Goal: Task Accomplishment & Management: Complete application form

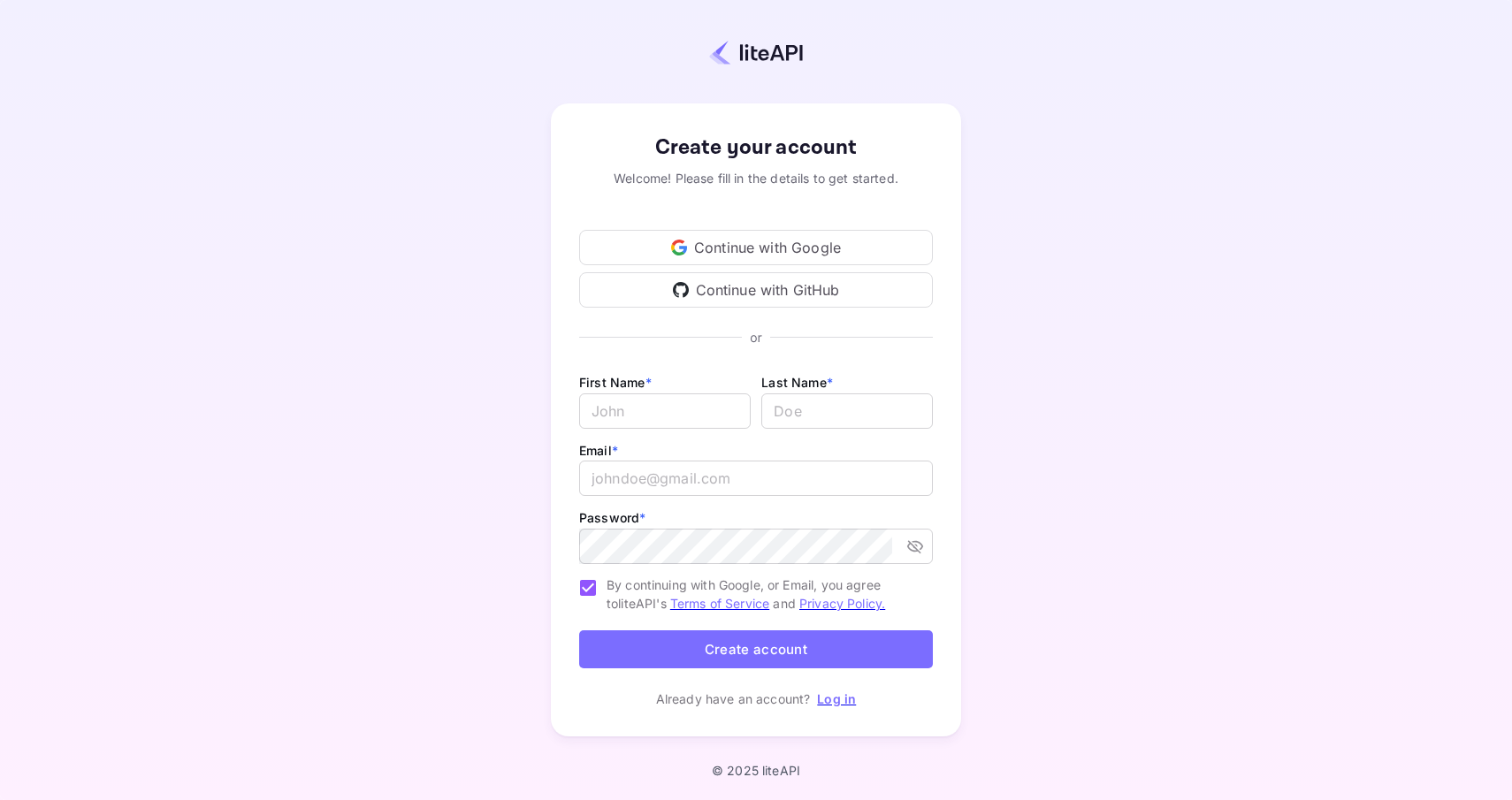
type input "[EMAIL_ADDRESS][DOMAIN_NAME]"
click at [792, 644] on button "Create account" at bounding box center [756, 649] width 354 height 38
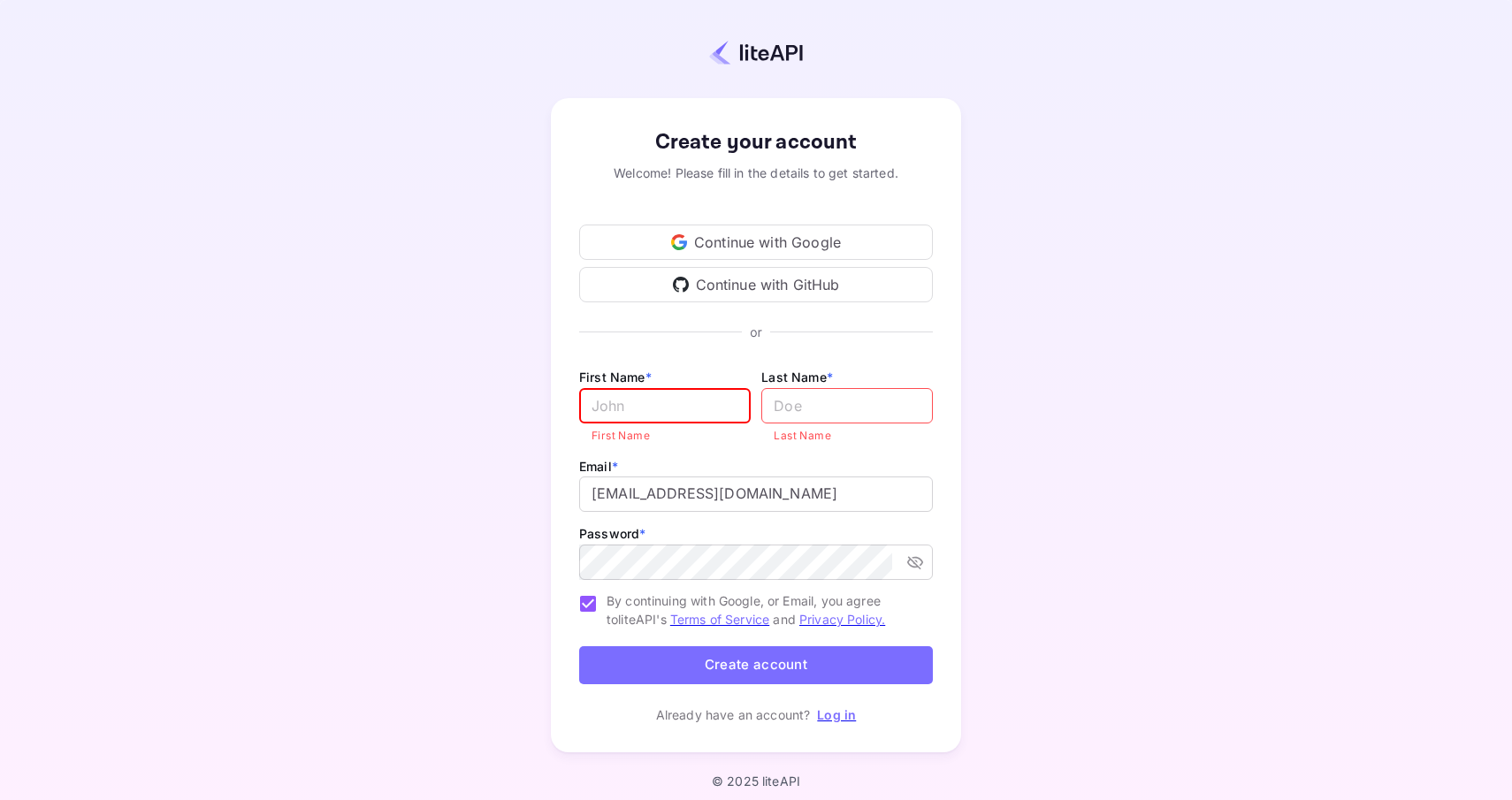
click at [472, 455] on div "Create your account Welcome! Please fill in the details to get started. Continu…" at bounding box center [756, 425] width 1356 height 696
click at [1266, 73] on div at bounding box center [756, 53] width 1356 height 48
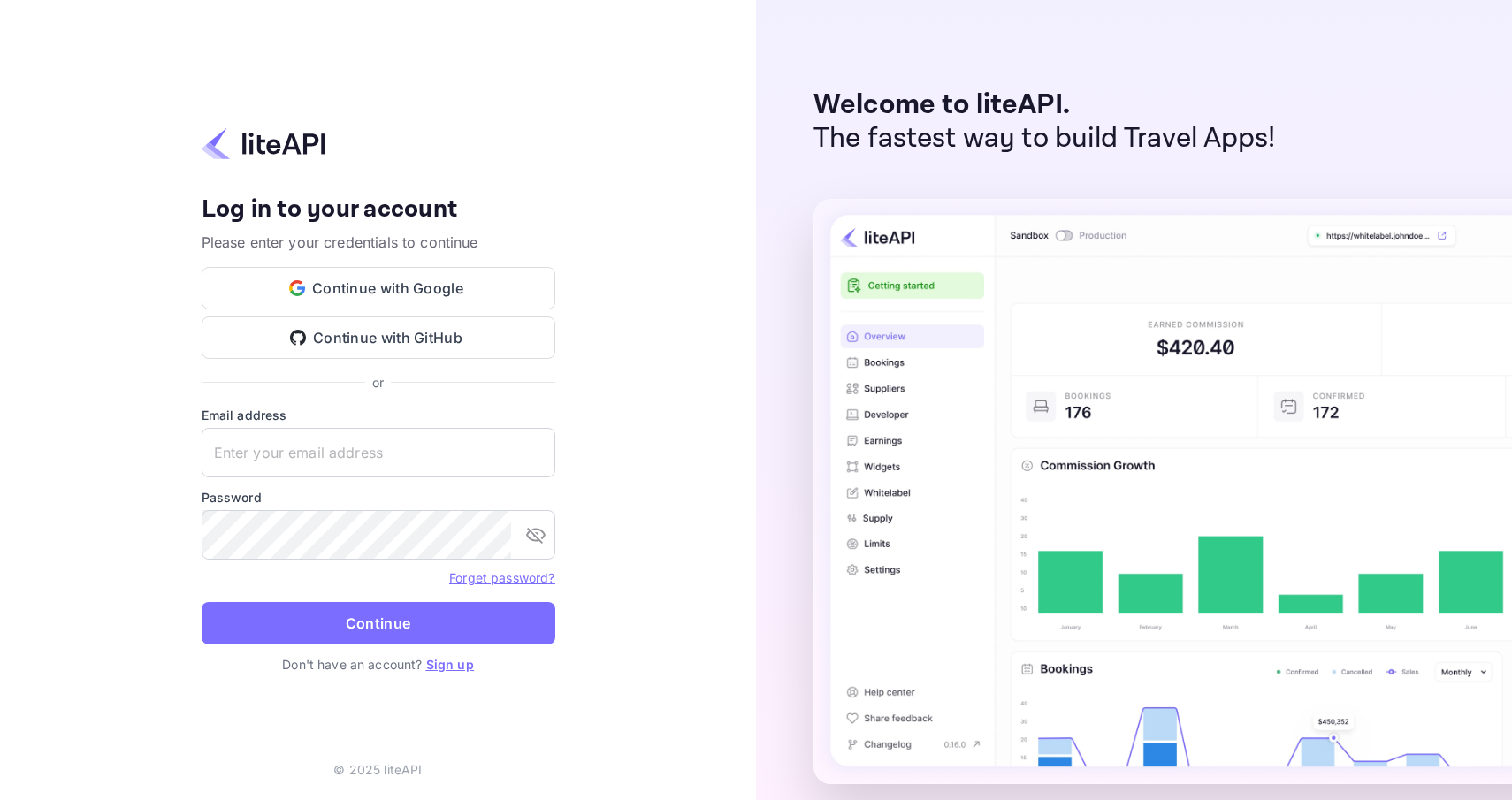
type input "[EMAIL_ADDRESS][DOMAIN_NAME]"
click at [603, 249] on div "Your account has been created successfully, a confirmation link has been sent t…" at bounding box center [378, 400] width 756 height 800
click at [461, 662] on link "Sign up" at bounding box center [449, 664] width 47 height 15
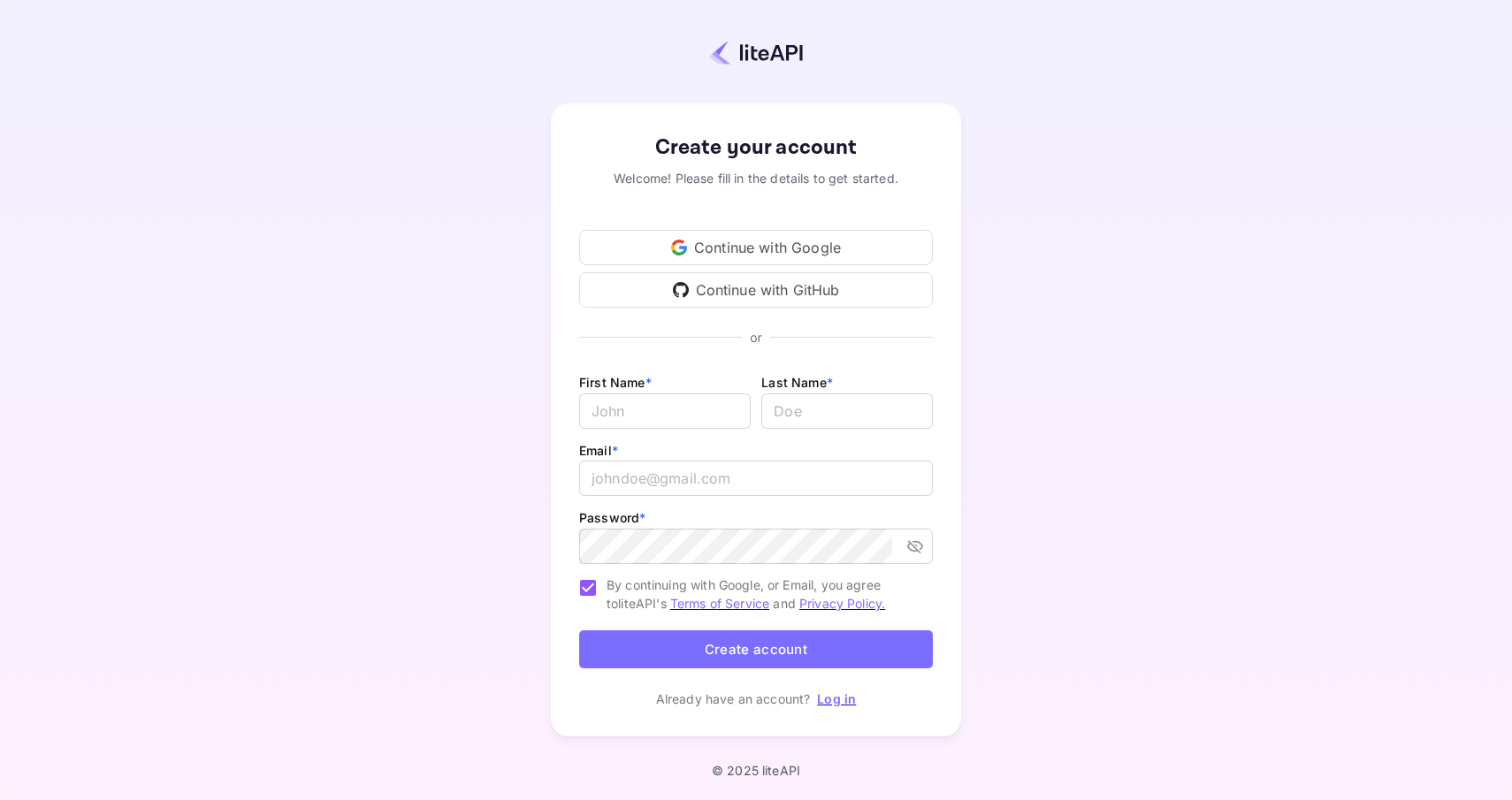
type input "[EMAIL_ADDRESS][DOMAIN_NAME]"
click at [687, 407] on input "Email *" at bounding box center [665, 411] width 172 height 36
type input "dasg"
click at [818, 413] on input "lastName" at bounding box center [847, 411] width 172 height 36
type input "gfsdg"
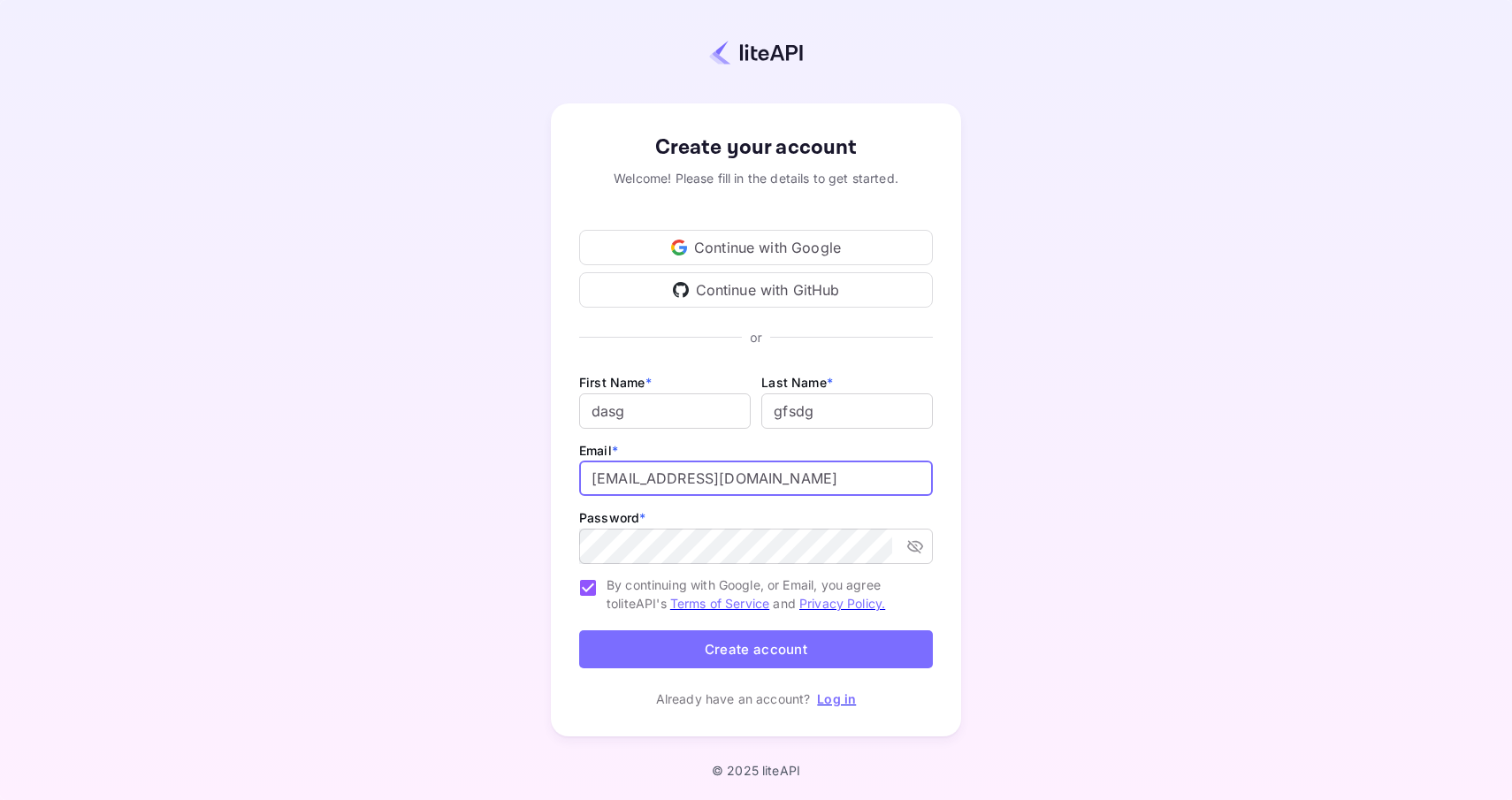
drag, startPoint x: 773, startPoint y: 486, endPoint x: 688, endPoint y: 484, distance: 85.0
click at [688, 484] on input "[EMAIL_ADDRESS][DOMAIN_NAME]" at bounding box center [756, 478] width 354 height 36
type input "gian.caprini@fdsaf.om"
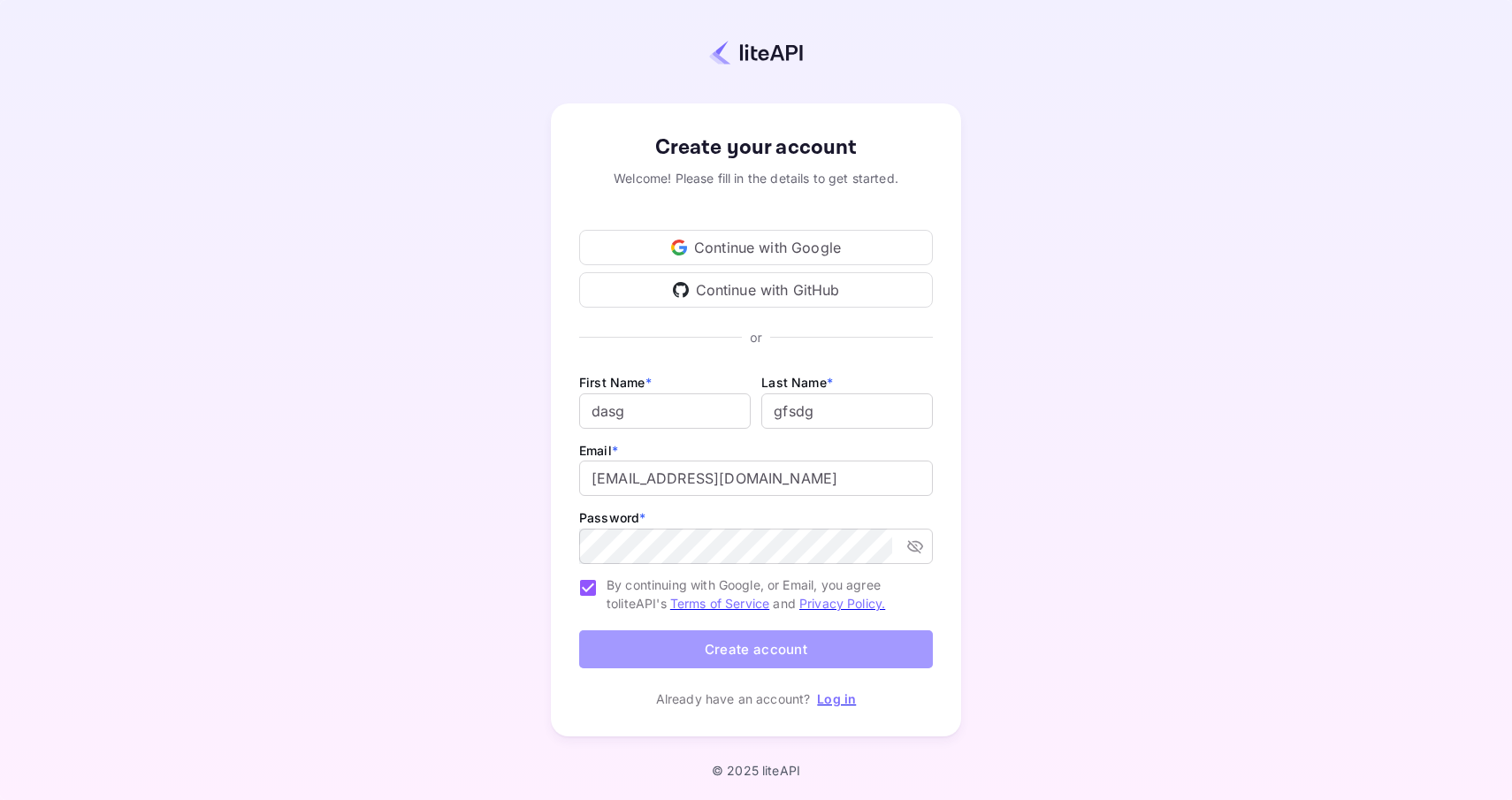
click at [927, 640] on button "Create account" at bounding box center [756, 649] width 354 height 38
click at [878, 645] on form "First Name * dasg ​ Last Name * ​ Email * gian.caprini@fdsaf.om ​ Password * ​ …" at bounding box center [756, 523] width 354 height 304
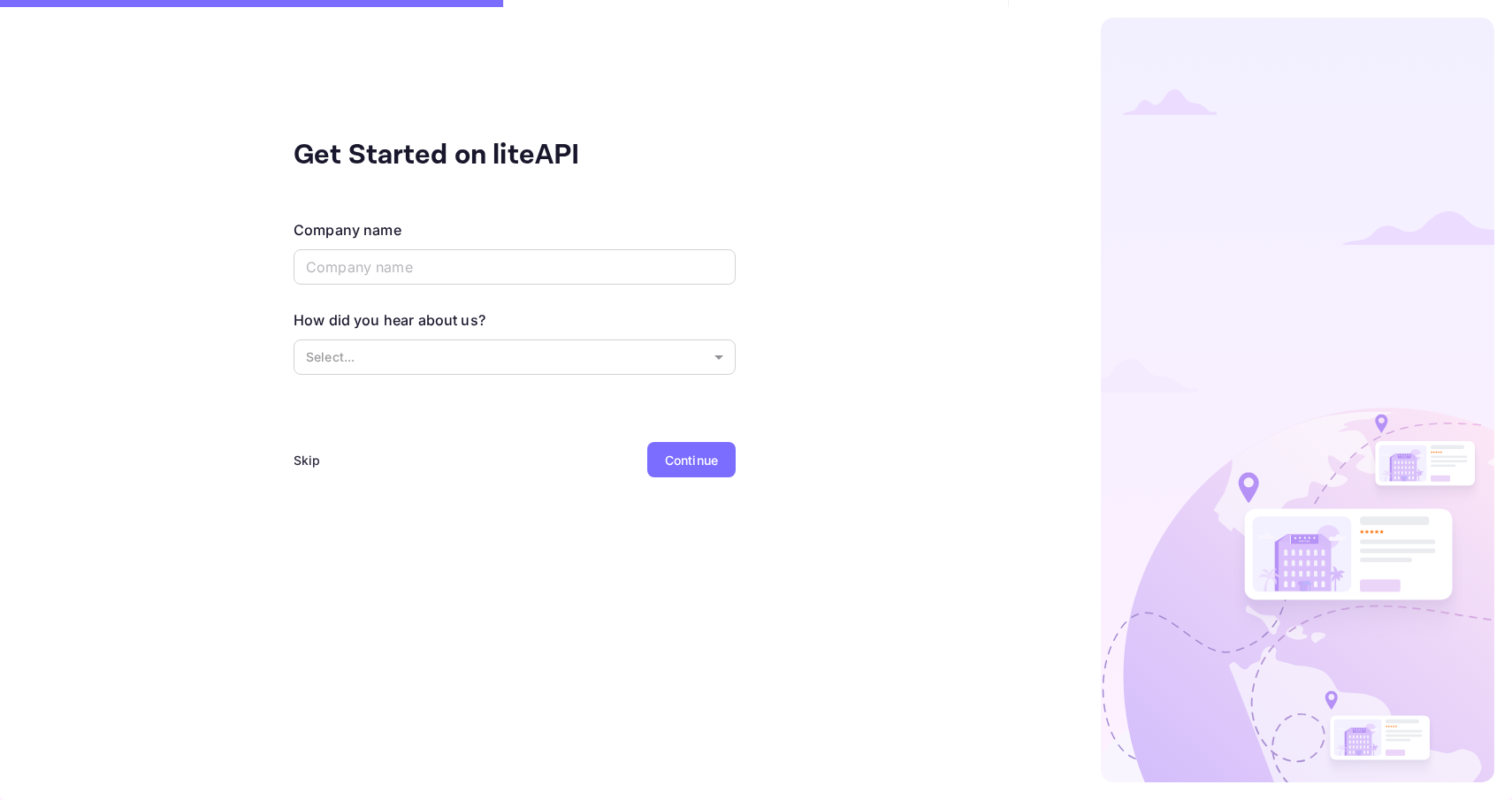
click at [842, 303] on div "Get Started on liteAPI Company name ​ How did you hear about us? Select... ​ Sk…" at bounding box center [514, 400] width 1029 height 800
click at [312, 459] on div "Skip" at bounding box center [307, 460] width 28 height 19
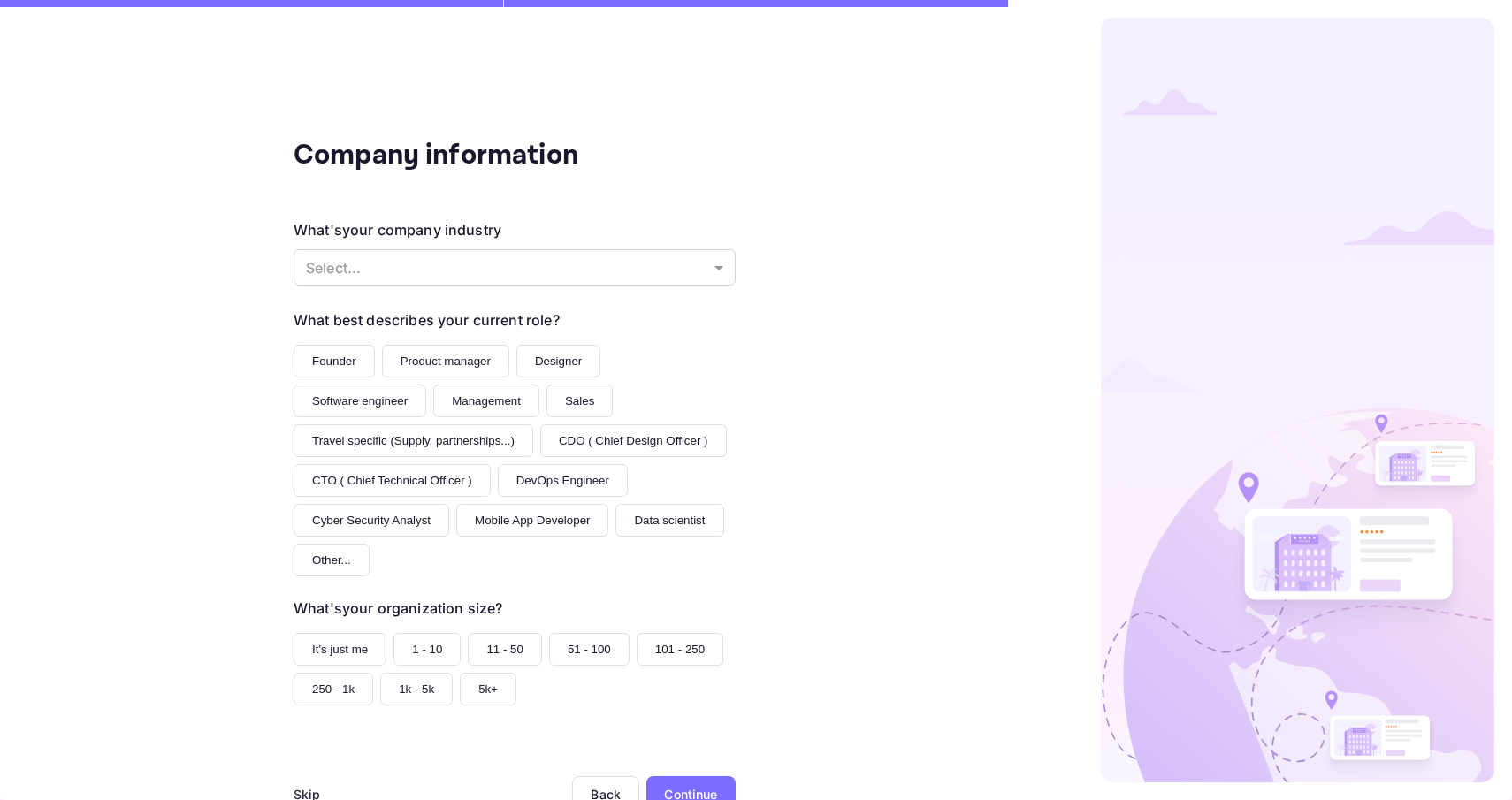
scroll to position [57, 0]
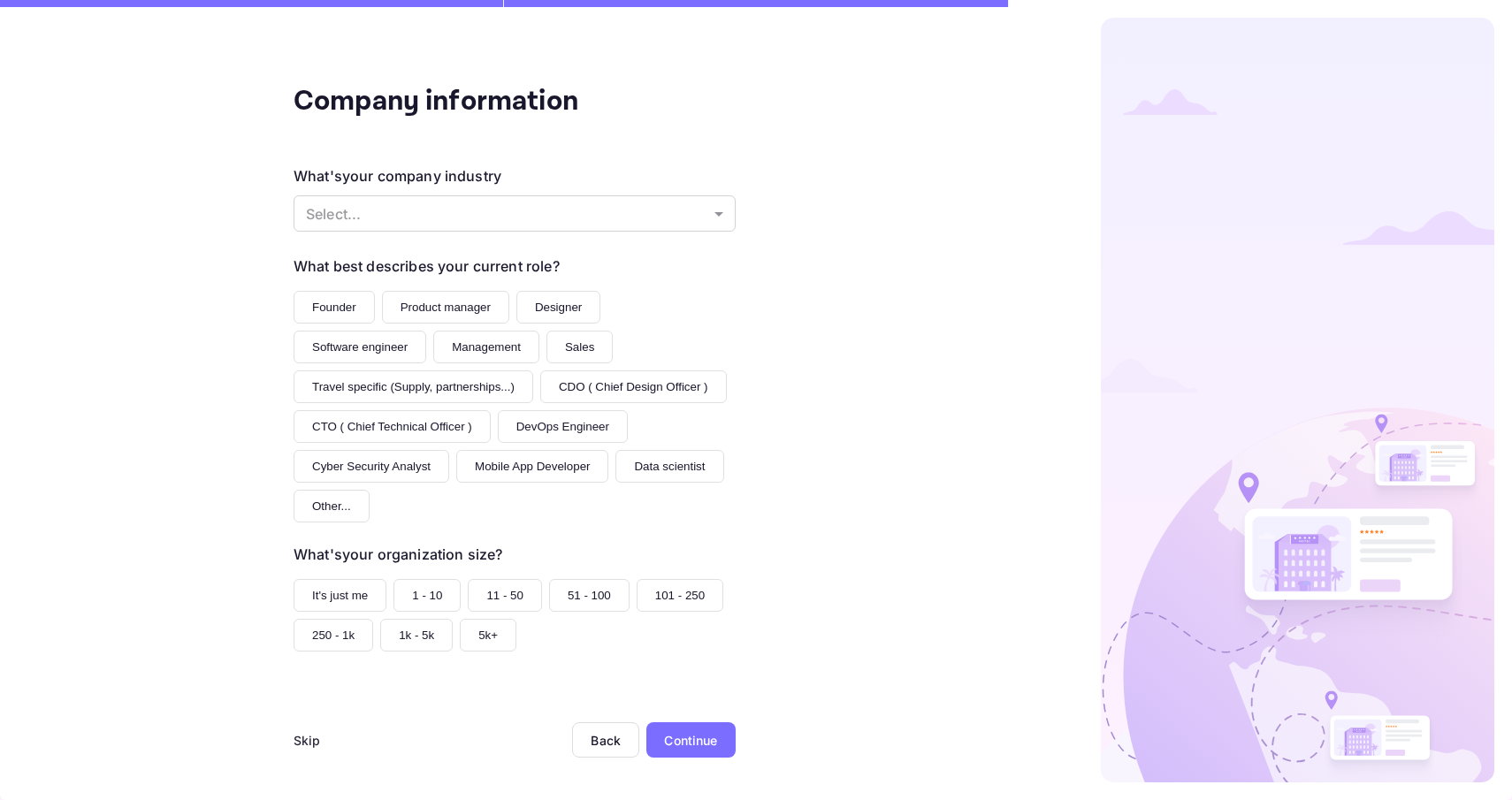
click at [302, 743] on div "Skip" at bounding box center [307, 740] width 28 height 19
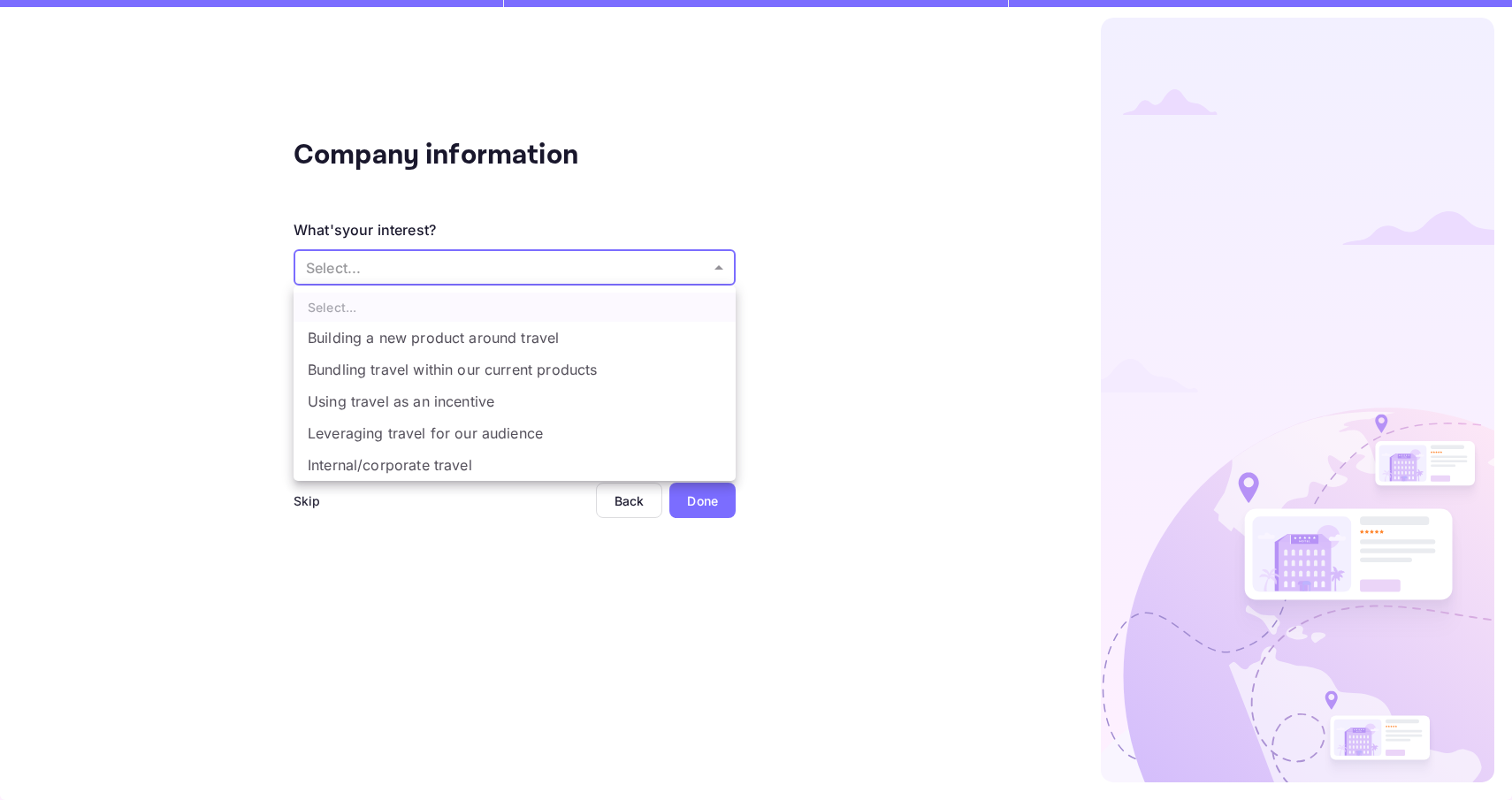
click at [569, 263] on body "Company information What's your interest? Select... ​ Do you have any previous …" at bounding box center [756, 400] width 1512 height 800
click at [784, 327] on div at bounding box center [756, 400] width 1512 height 800
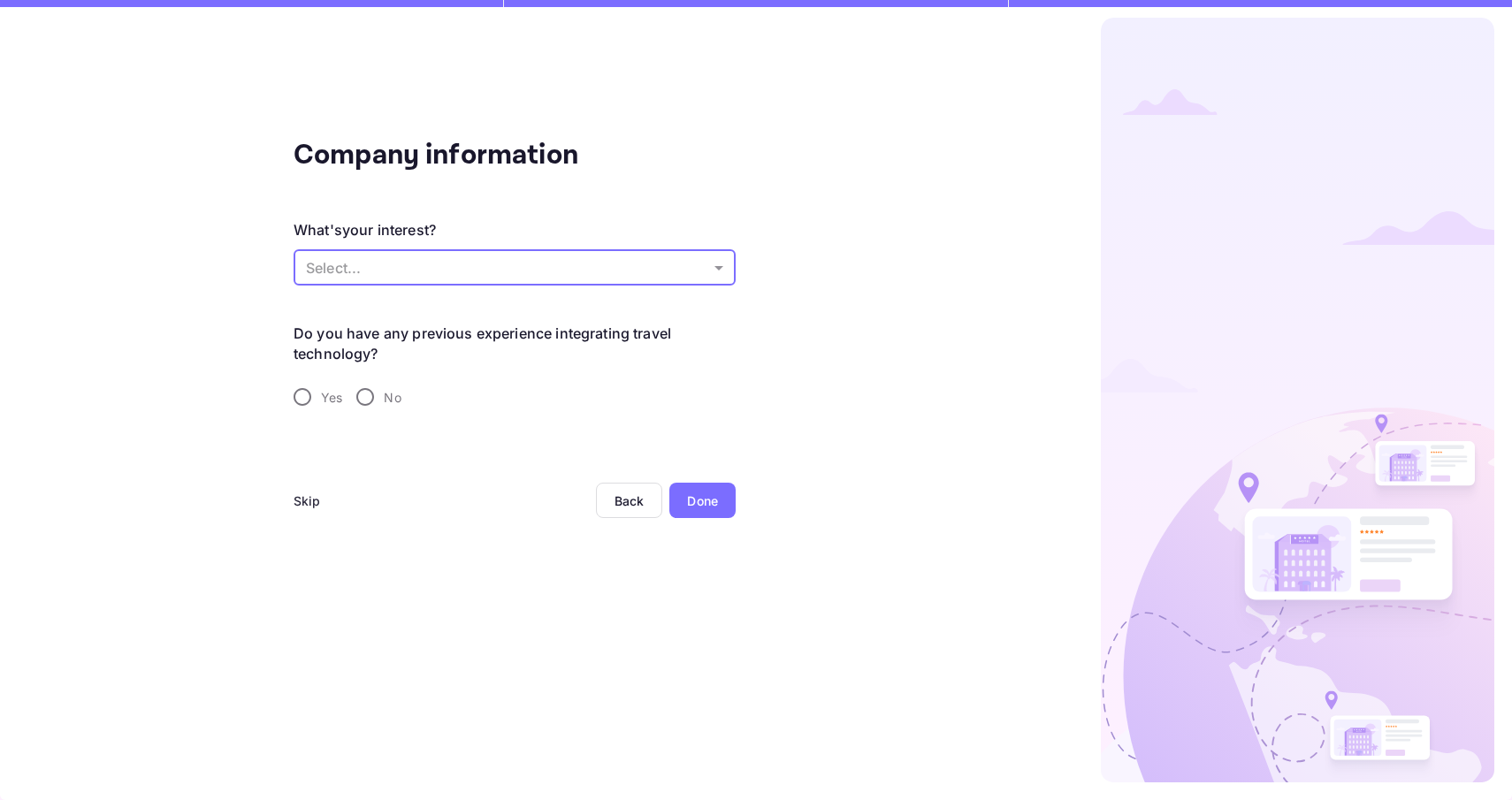
click at [606, 490] on div "Back" at bounding box center [629, 500] width 67 height 36
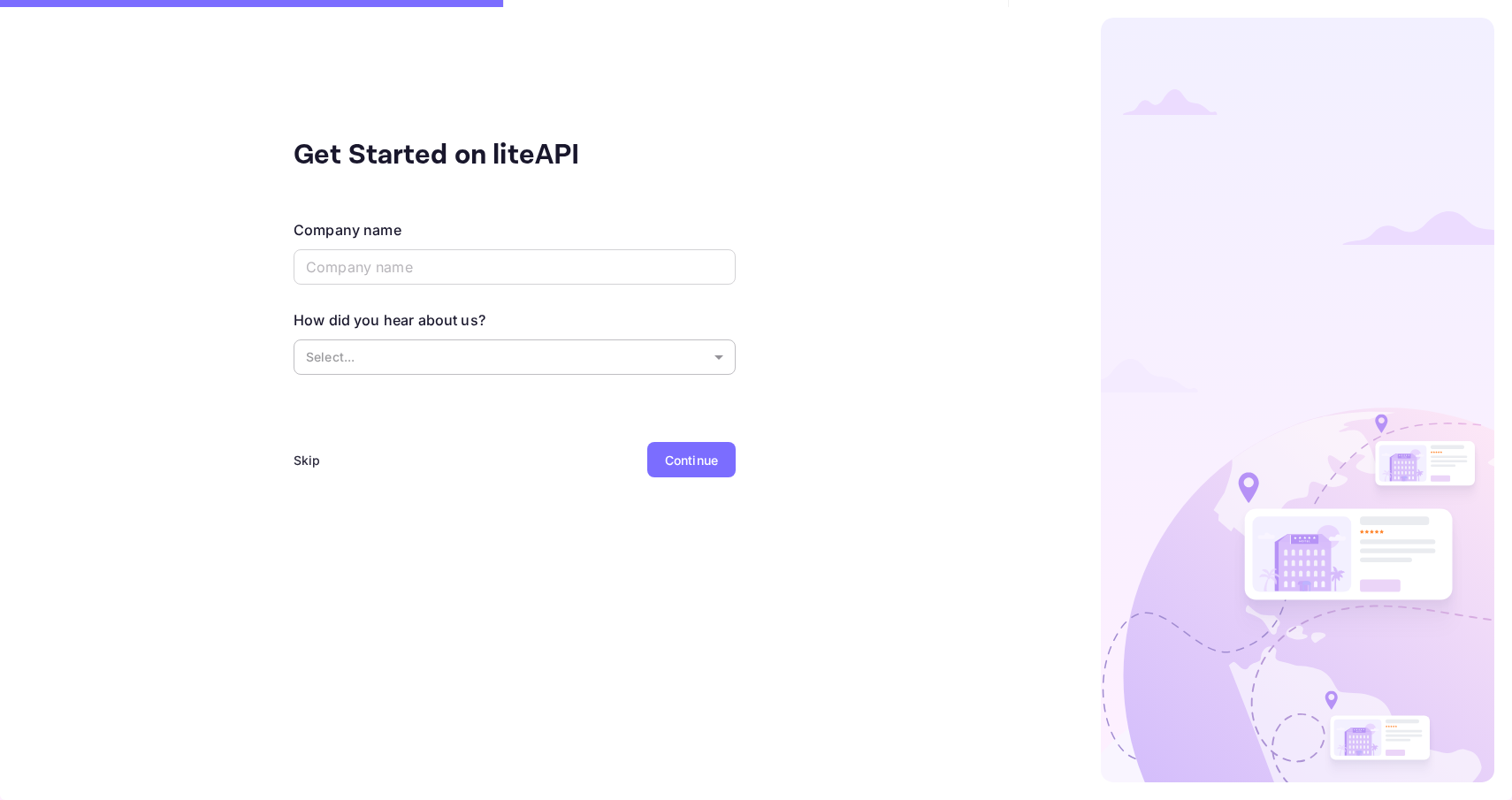
click at [640, 352] on body "Get Started on liteAPI Company name ​ How did you hear about us? Select... ​ Sk…" at bounding box center [756, 400] width 1512 height 800
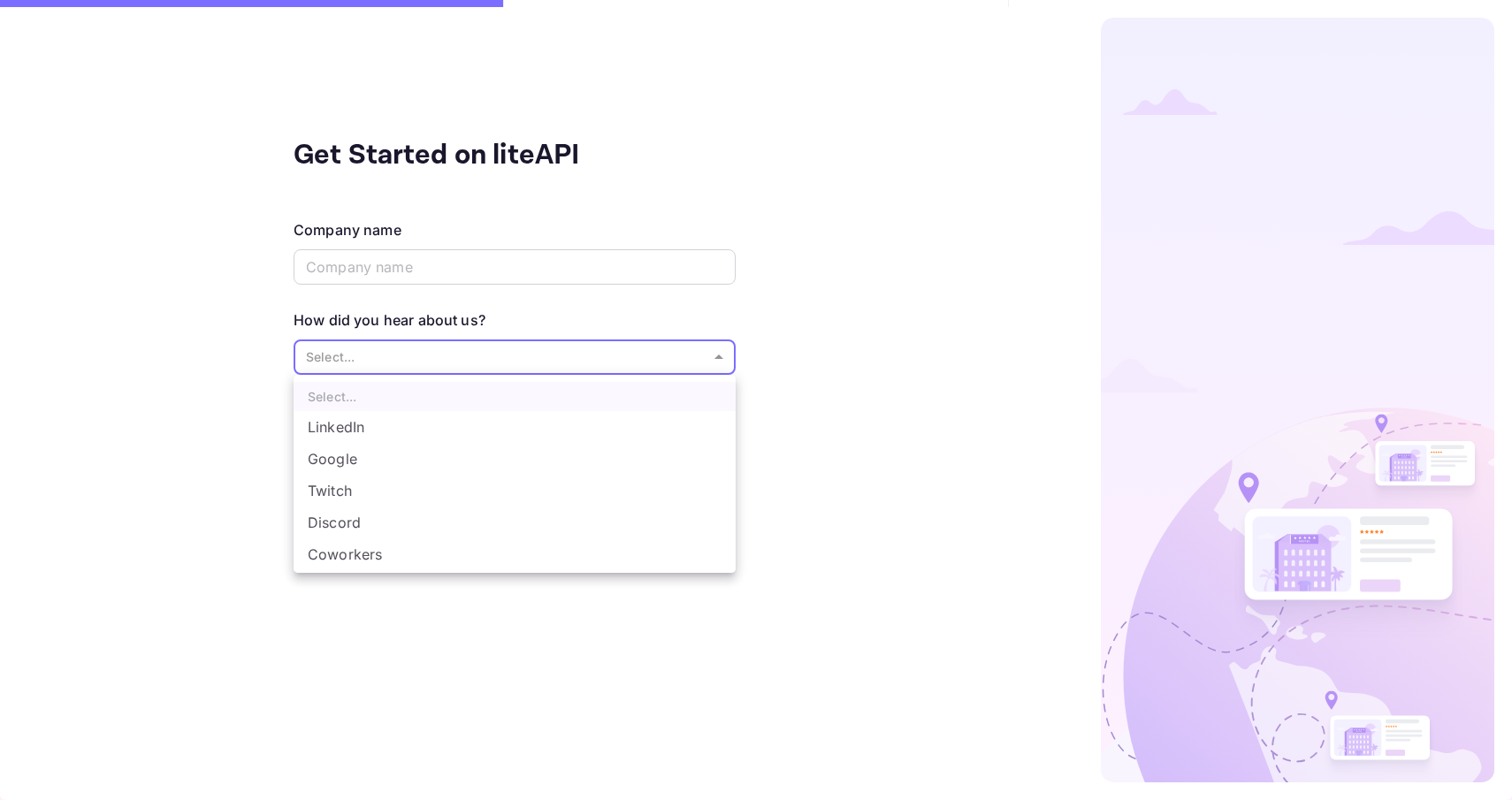
click at [893, 417] on div at bounding box center [756, 400] width 1512 height 800
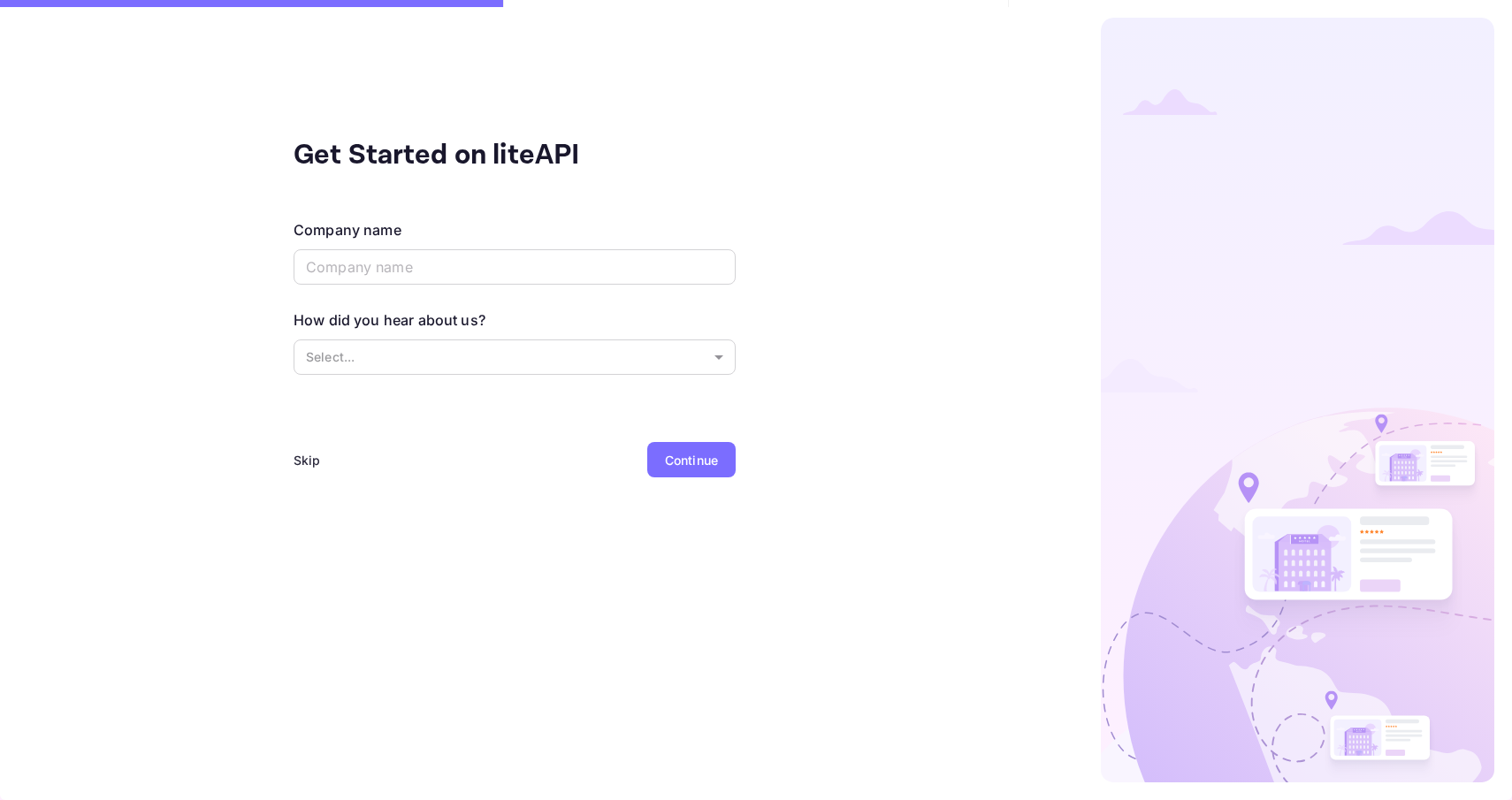
click at [290, 463] on div "Get Started on liteAPI Company name ​ How did you hear about us? Select... ​ Sk…" at bounding box center [514, 400] width 1029 height 800
click at [305, 459] on div "Skip" at bounding box center [307, 460] width 28 height 19
